Goal: Task Accomplishment & Management: Use online tool/utility

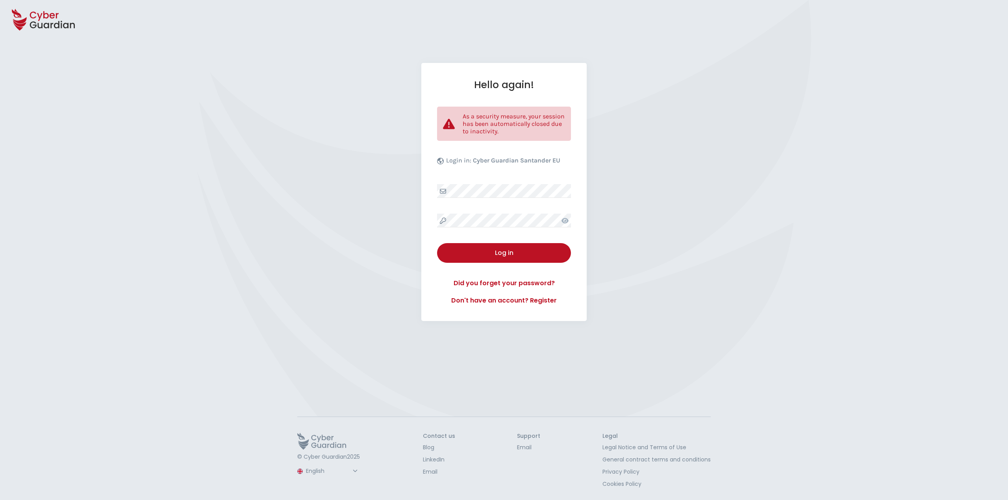
select select "English"
click at [301, 292] on div "Hello again! As a security measure, your session has been automatically closed …" at bounding box center [504, 228] width 1008 height 330
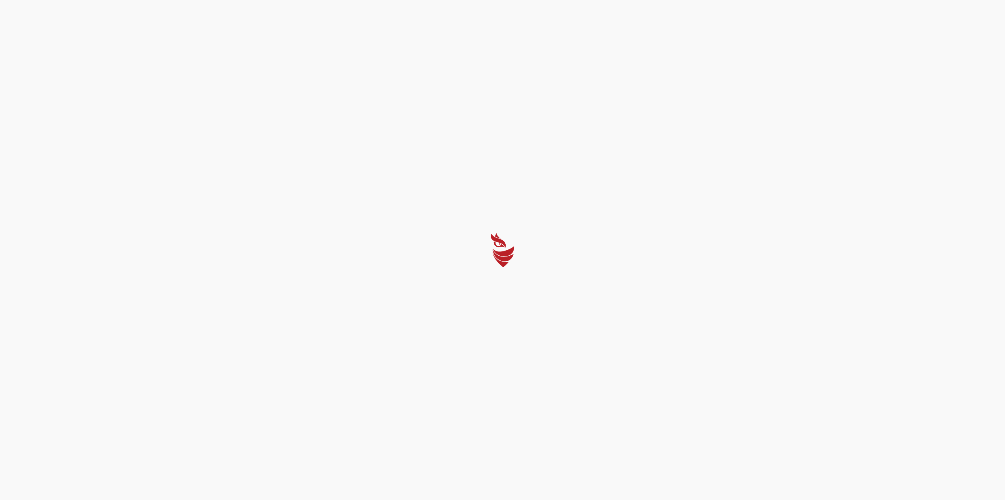
select select "English"
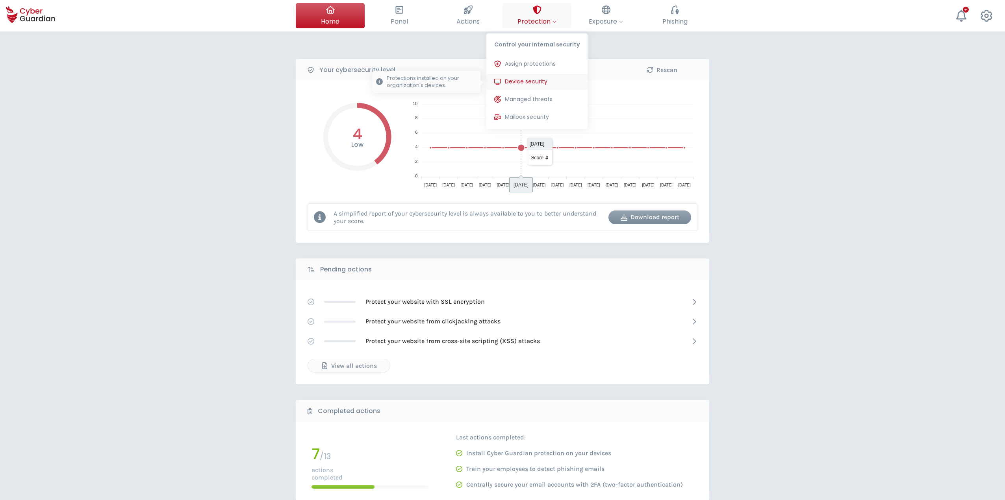
click at [528, 82] on span "Device security" at bounding box center [526, 82] width 43 height 8
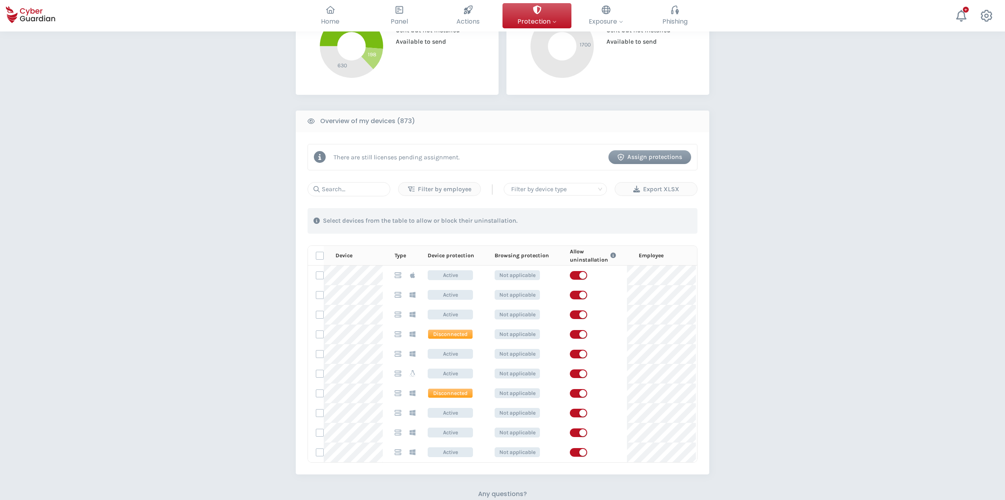
scroll to position [236, 0]
click at [665, 188] on div "Export XLSX" at bounding box center [656, 188] width 70 height 9
